Goal: Task Accomplishment & Management: Use online tool/utility

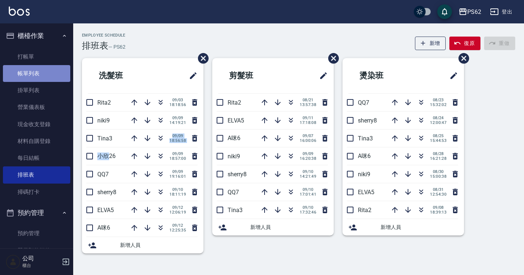
click at [37, 68] on link "帳單列表" at bounding box center [36, 73] width 67 height 17
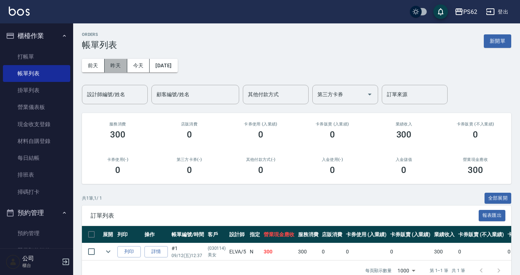
click at [117, 64] on button "昨天" at bounding box center [116, 66] width 23 height 14
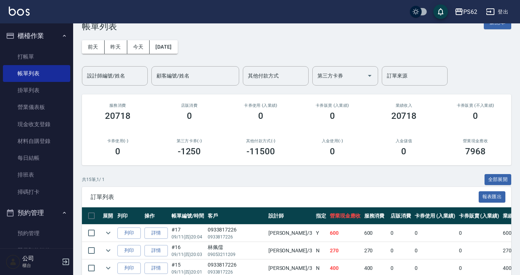
scroll to position [37, 0]
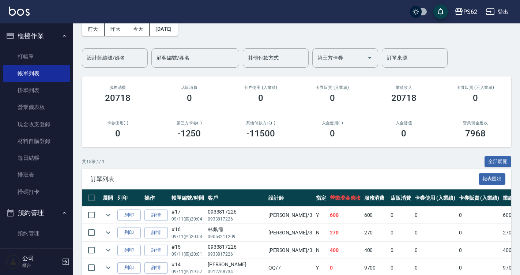
drag, startPoint x: 42, startPoint y: 178, endPoint x: 196, endPoint y: 139, distance: 159.1
click at [42, 178] on link "排班表" at bounding box center [36, 174] width 67 height 17
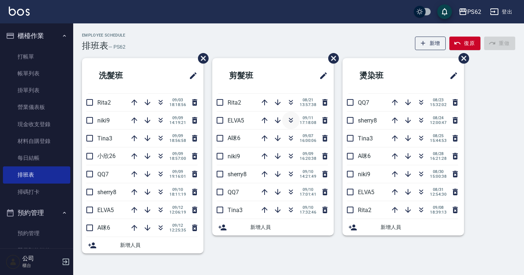
click at [291, 118] on icon "button" at bounding box center [290, 120] width 9 height 9
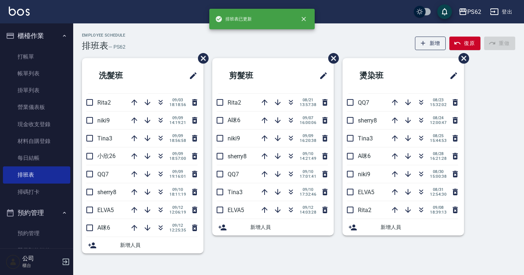
click at [291, 118] on icon "button" at bounding box center [290, 120] width 9 height 9
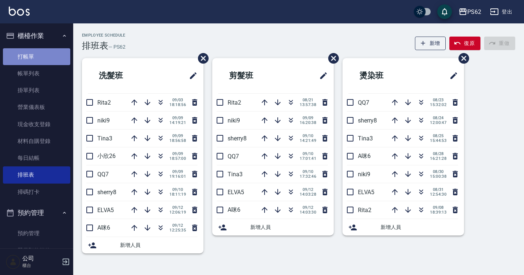
click at [48, 63] on link "打帳單" at bounding box center [36, 56] width 67 height 17
